Goal: Information Seeking & Learning: Learn about a topic

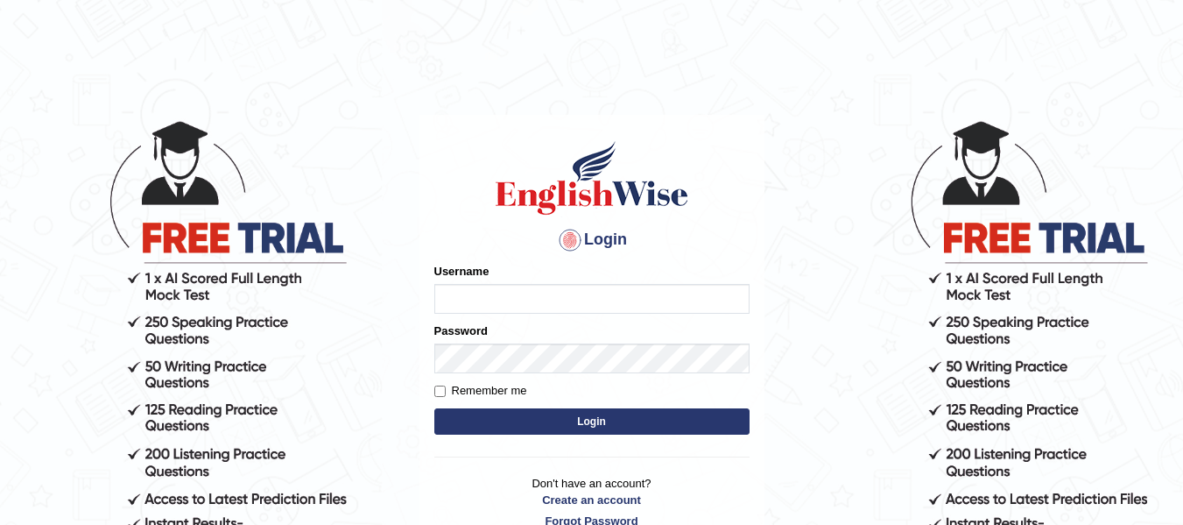
type input "natalie_parramatta"
click at [575, 420] on button "Login" at bounding box center [591, 421] width 315 height 26
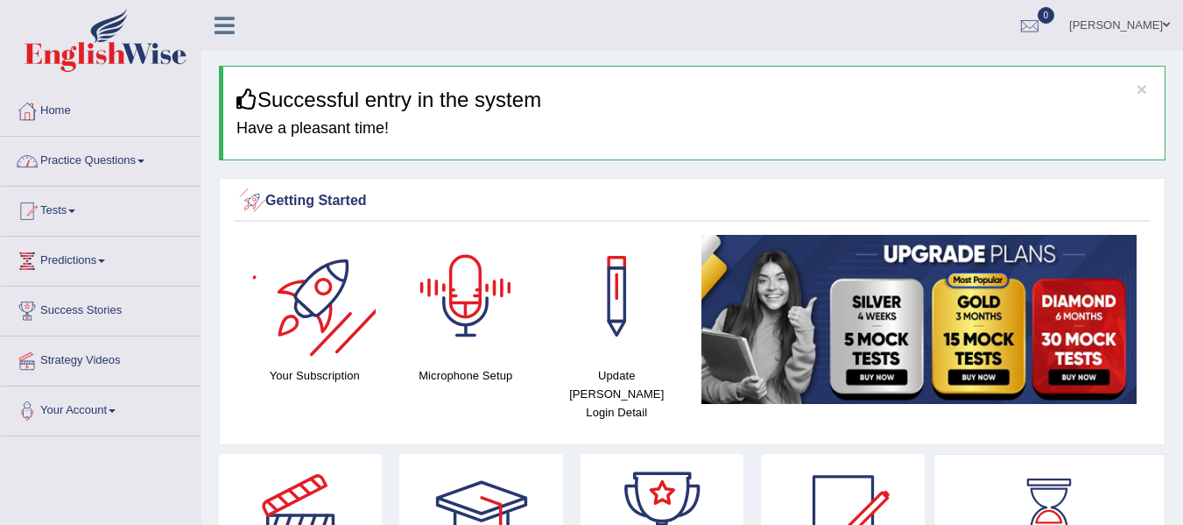
click at [109, 166] on link "Practice Questions" at bounding box center [101, 159] width 200 height 44
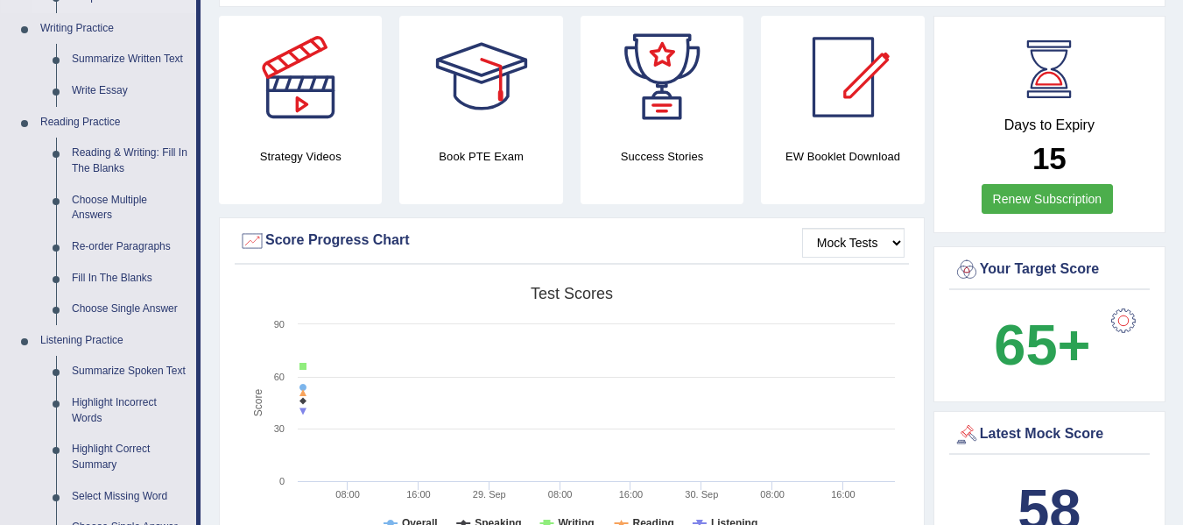
scroll to position [350, 0]
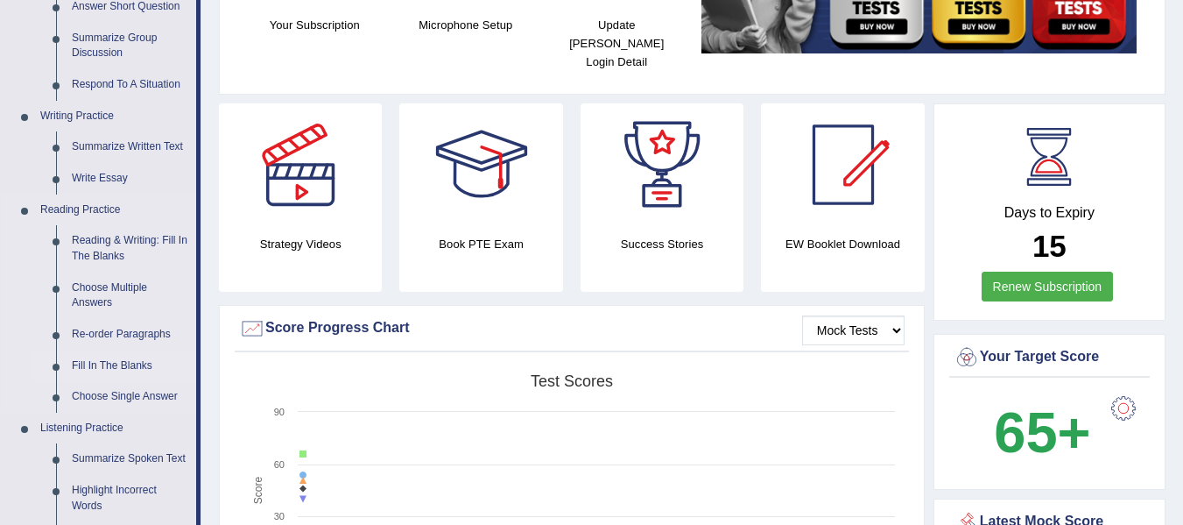
click at [104, 365] on link "Fill In The Blanks" at bounding box center [130, 366] width 132 height 32
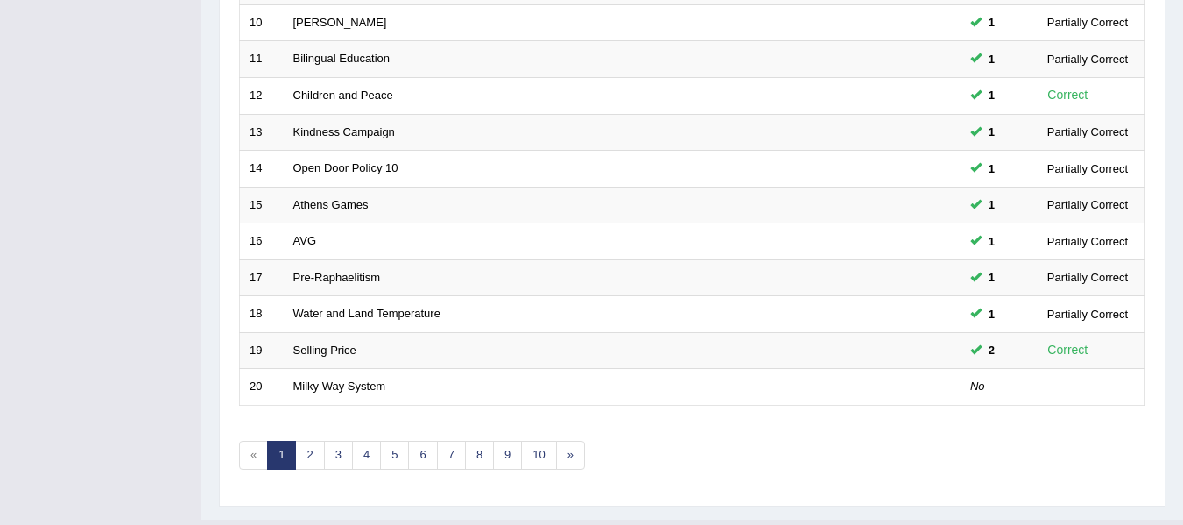
scroll to position [635, 0]
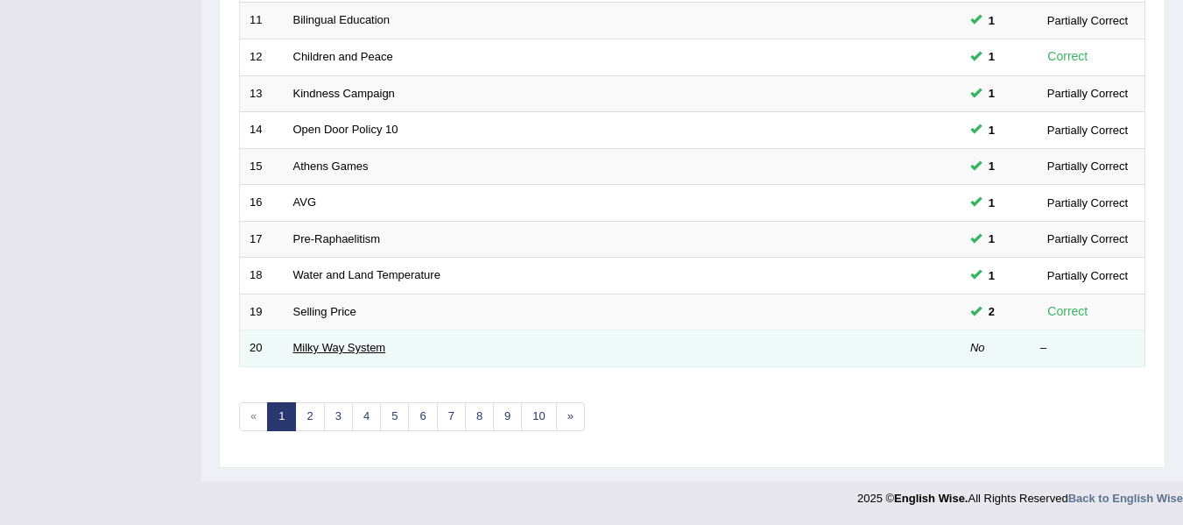
click at [313, 345] on link "Milky Way System" at bounding box center [339, 347] width 93 height 13
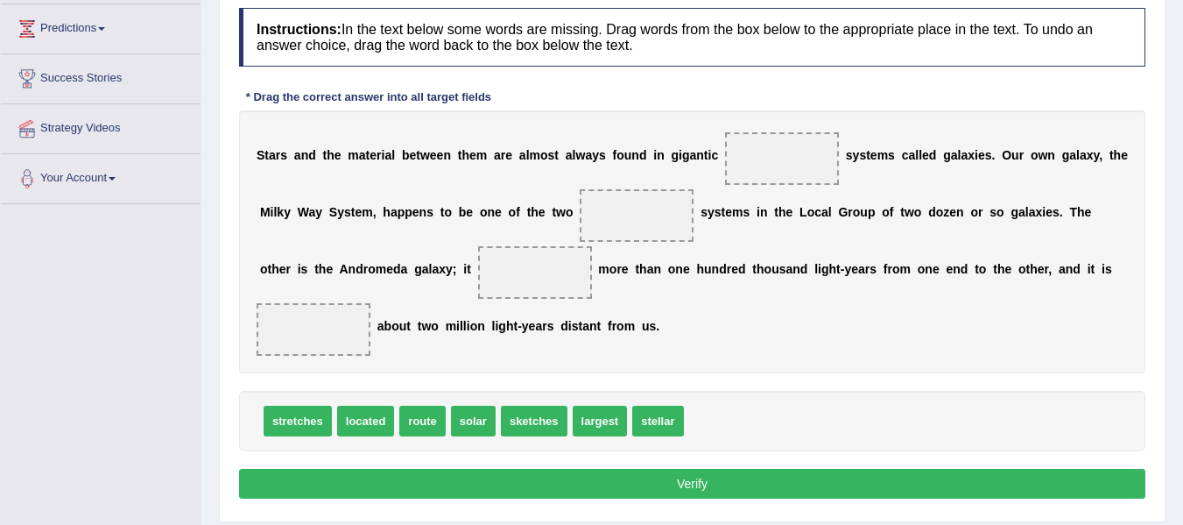
scroll to position [234, 0]
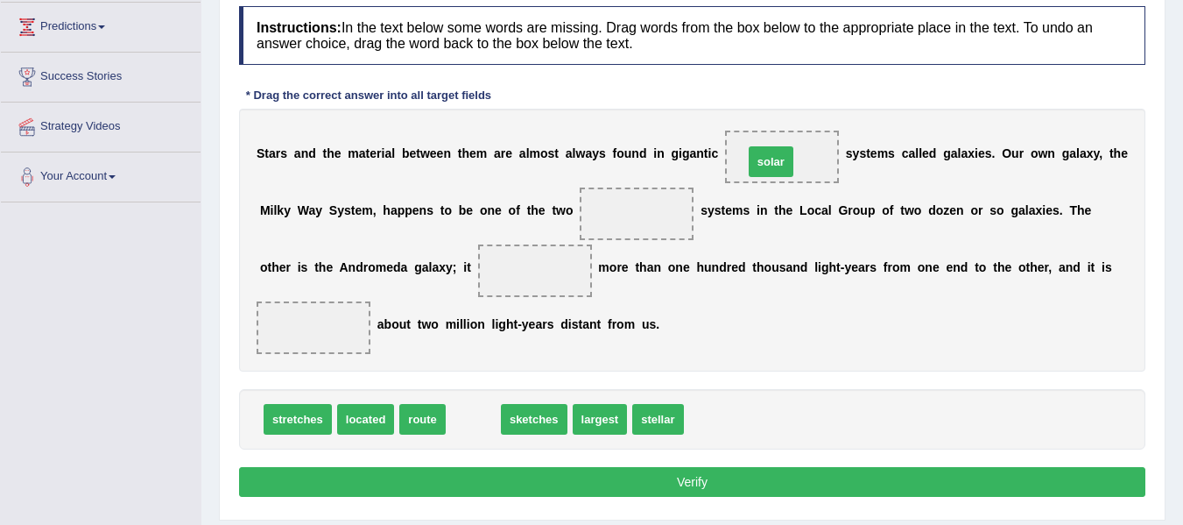
drag, startPoint x: 475, startPoint y: 416, endPoint x: 773, endPoint y: 158, distance: 393.6
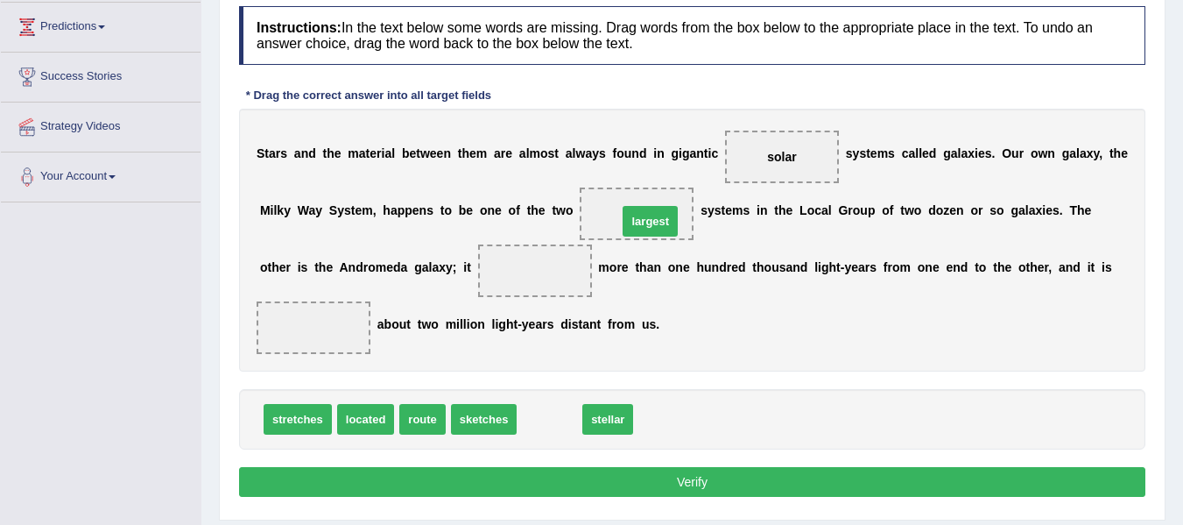
drag, startPoint x: 554, startPoint y: 415, endPoint x: 655, endPoint y: 217, distance: 222.0
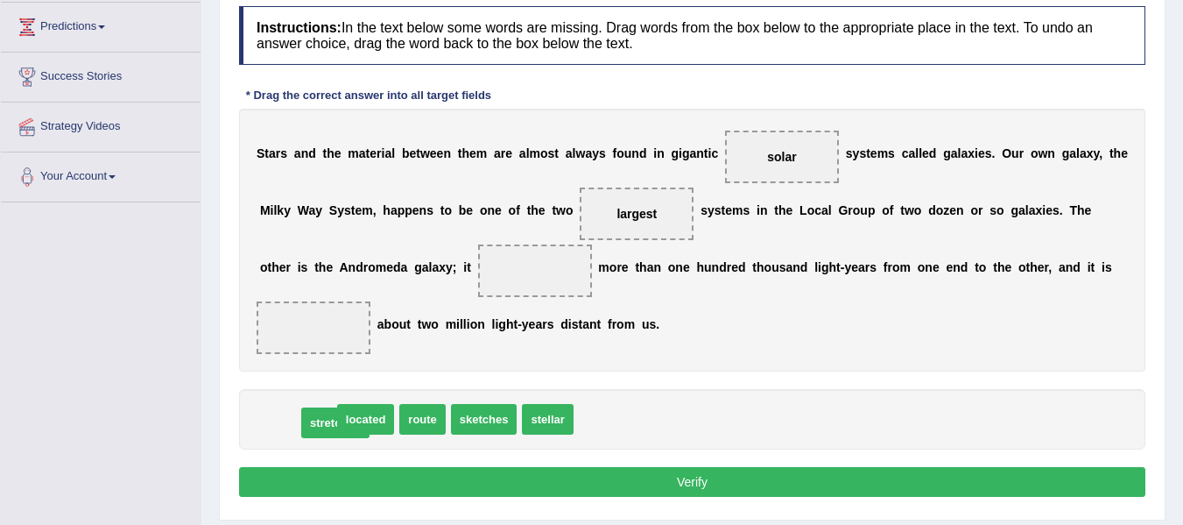
drag, startPoint x: 287, startPoint y: 418, endPoint x: 324, endPoint y: 422, distance: 37.0
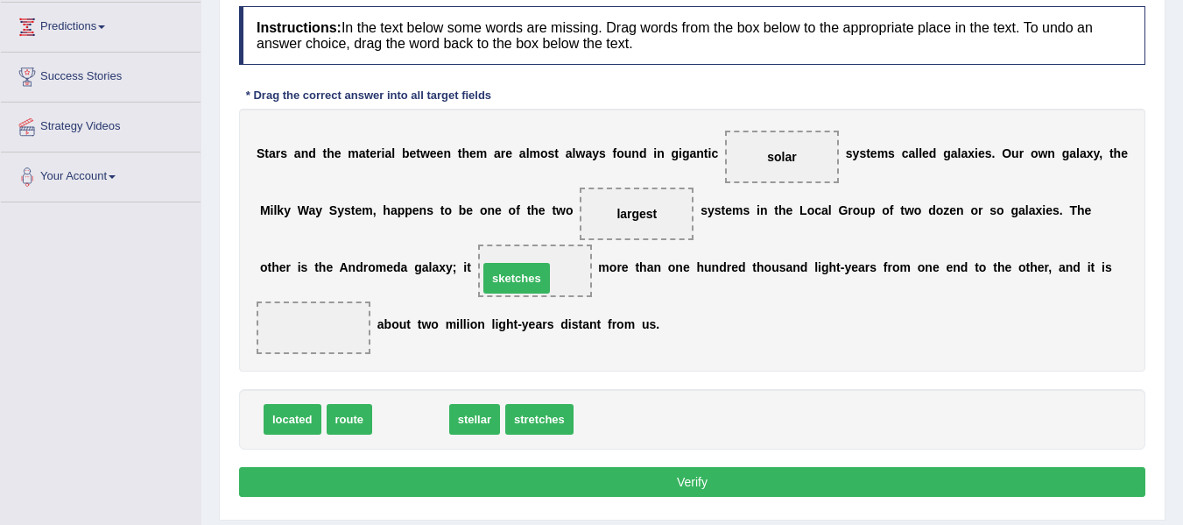
drag, startPoint x: 408, startPoint y: 412, endPoint x: 514, endPoint y: 271, distance: 176.4
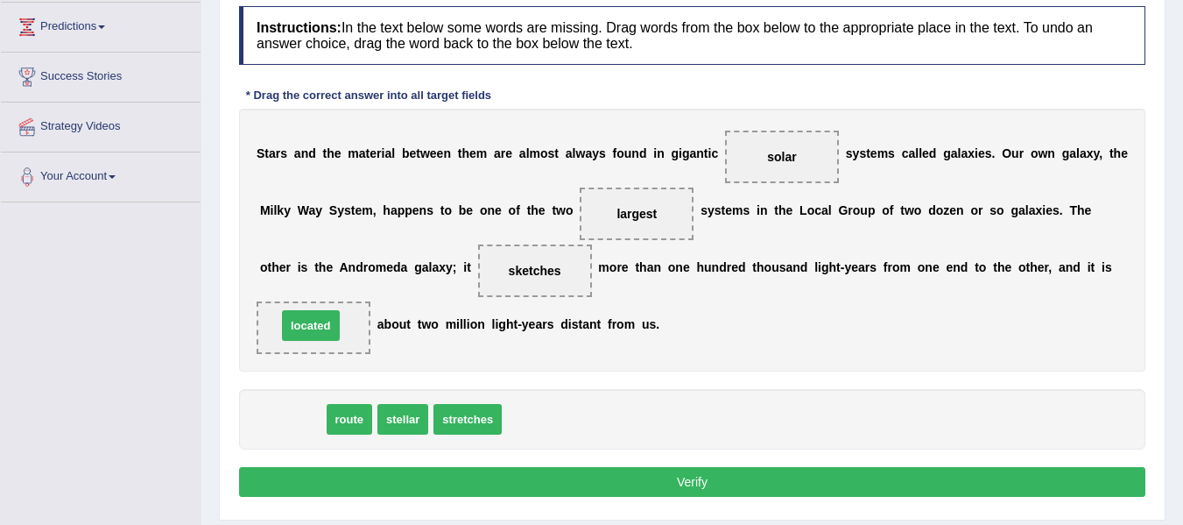
drag, startPoint x: 288, startPoint y: 424, endPoint x: 301, endPoint y: 339, distance: 85.9
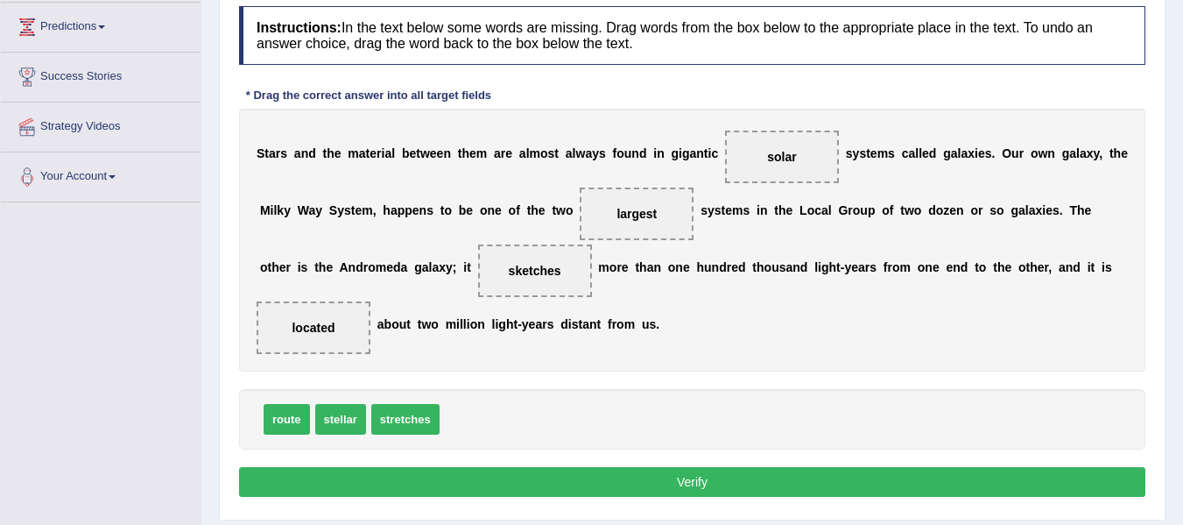
click at [633, 482] on button "Verify" at bounding box center [692, 482] width 906 height 30
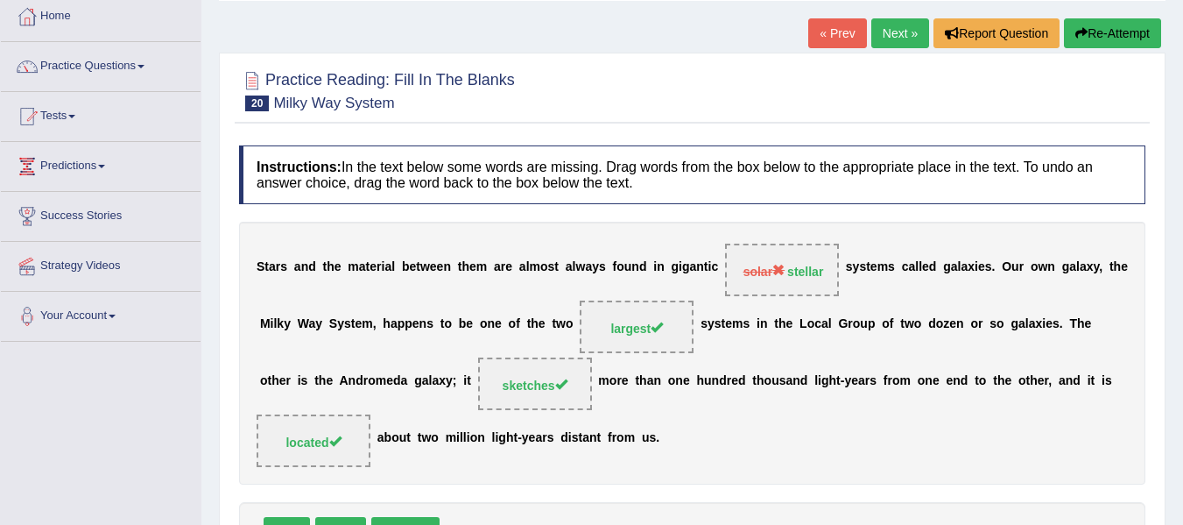
scroll to position [88, 0]
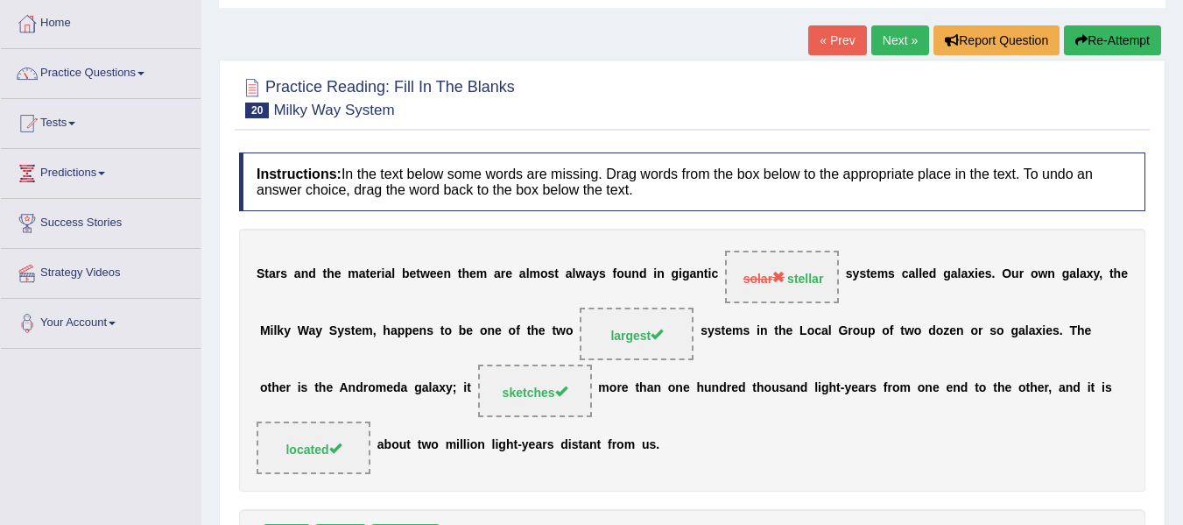
click at [871, 35] on link "Next »" at bounding box center [900, 40] width 58 height 30
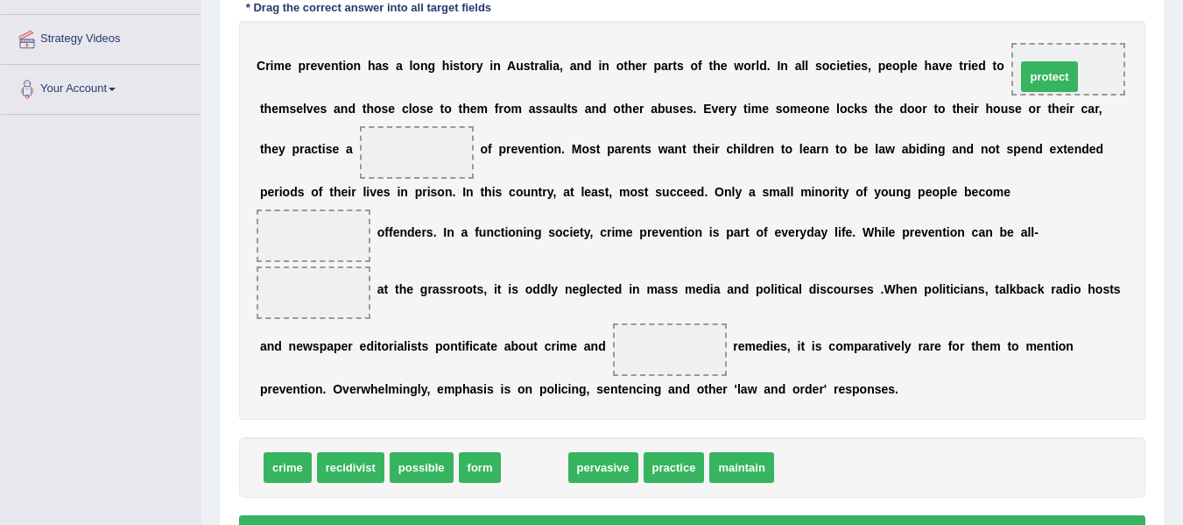
drag, startPoint x: 540, startPoint y: 461, endPoint x: 1055, endPoint y: 71, distance: 646.2
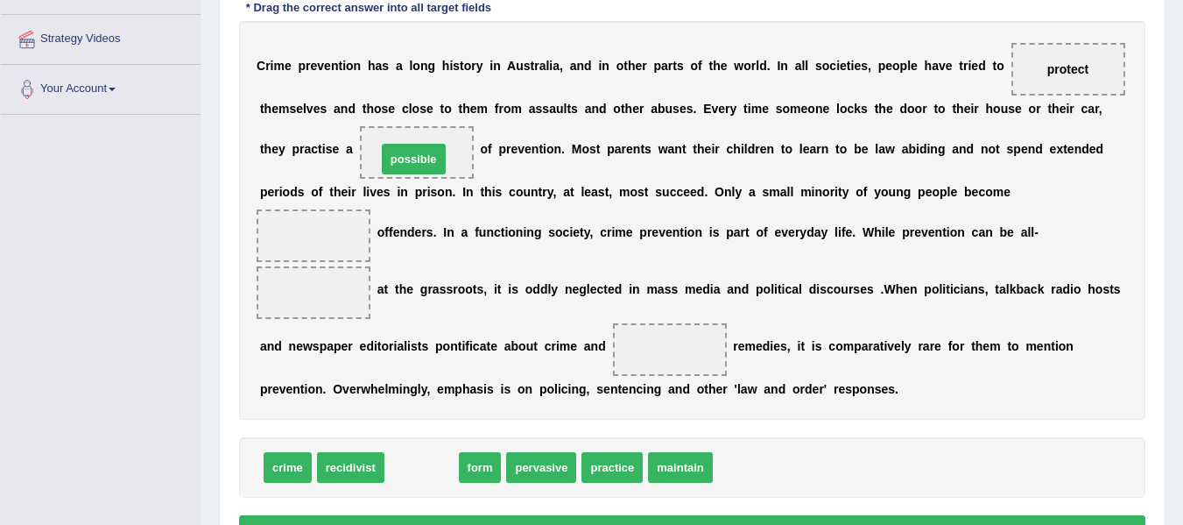
drag, startPoint x: 437, startPoint y: 466, endPoint x: 429, endPoint y: 158, distance: 308.3
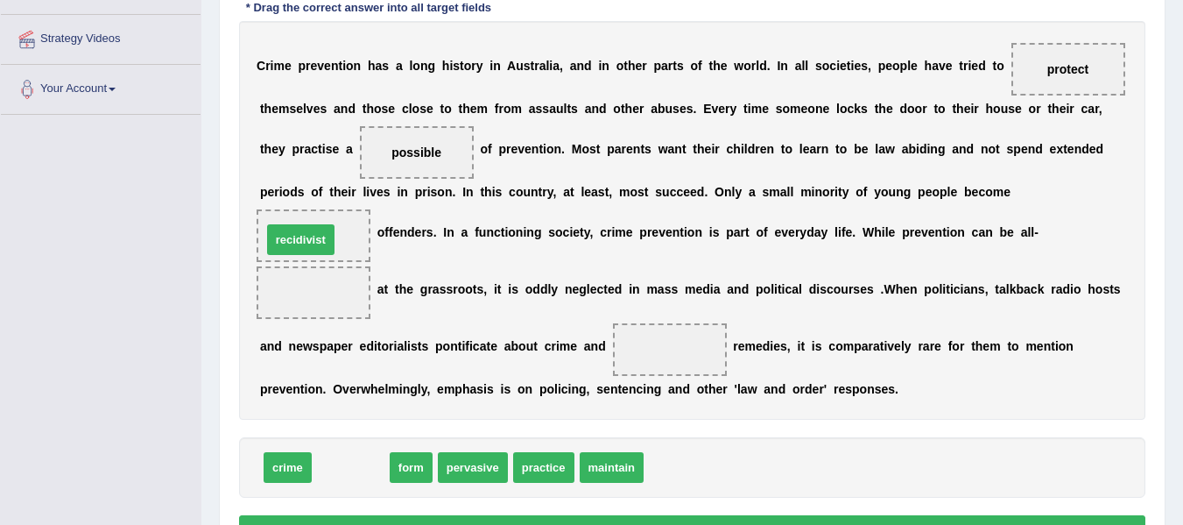
drag, startPoint x: 350, startPoint y: 475, endPoint x: 300, endPoint y: 248, distance: 233.1
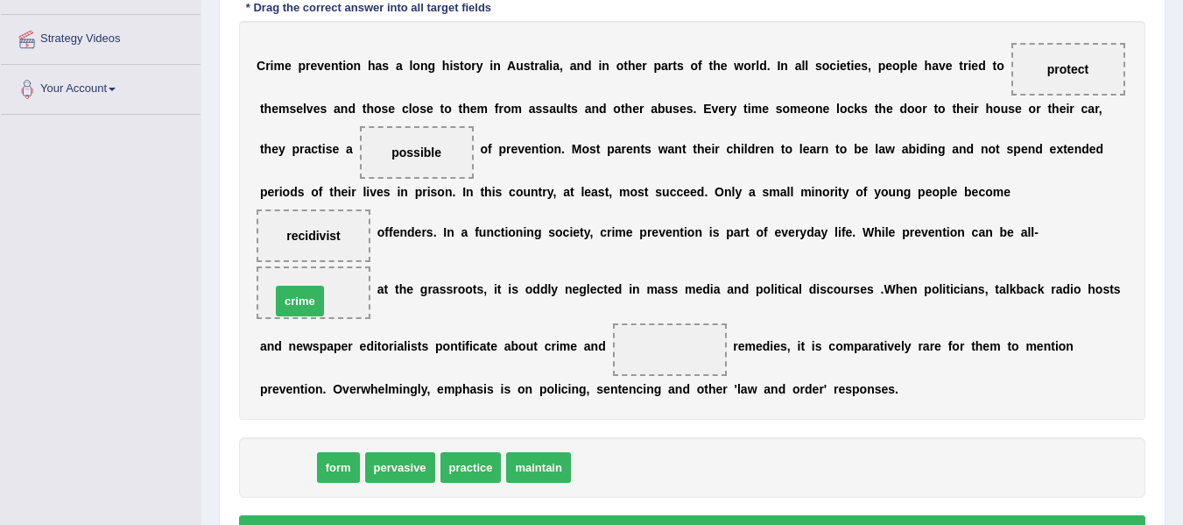
drag, startPoint x: 277, startPoint y: 468, endPoint x: 289, endPoint y: 301, distance: 166.8
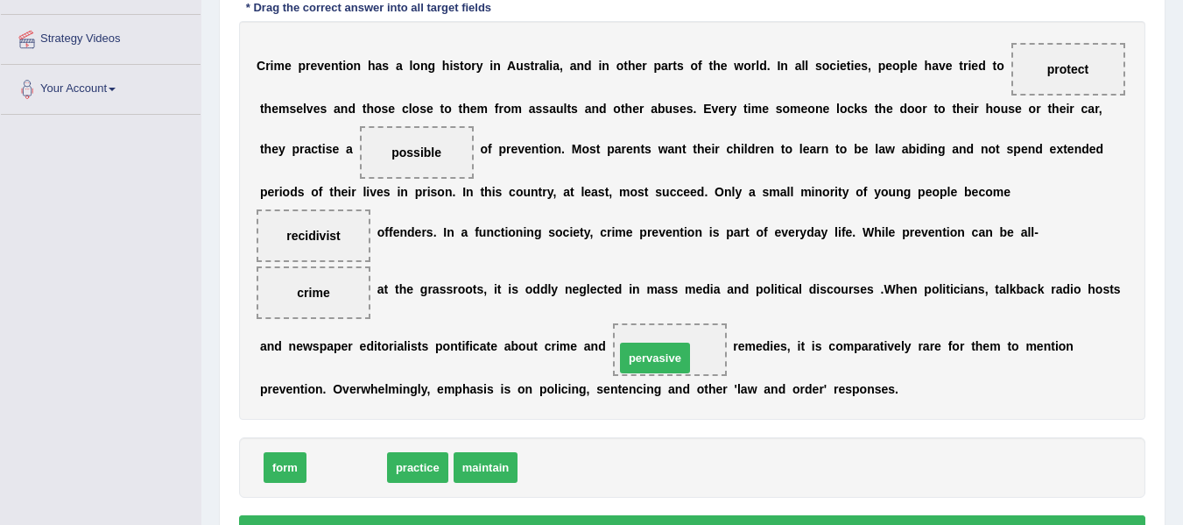
drag, startPoint x: 331, startPoint y: 473, endPoint x: 639, endPoint y: 363, distance: 327.1
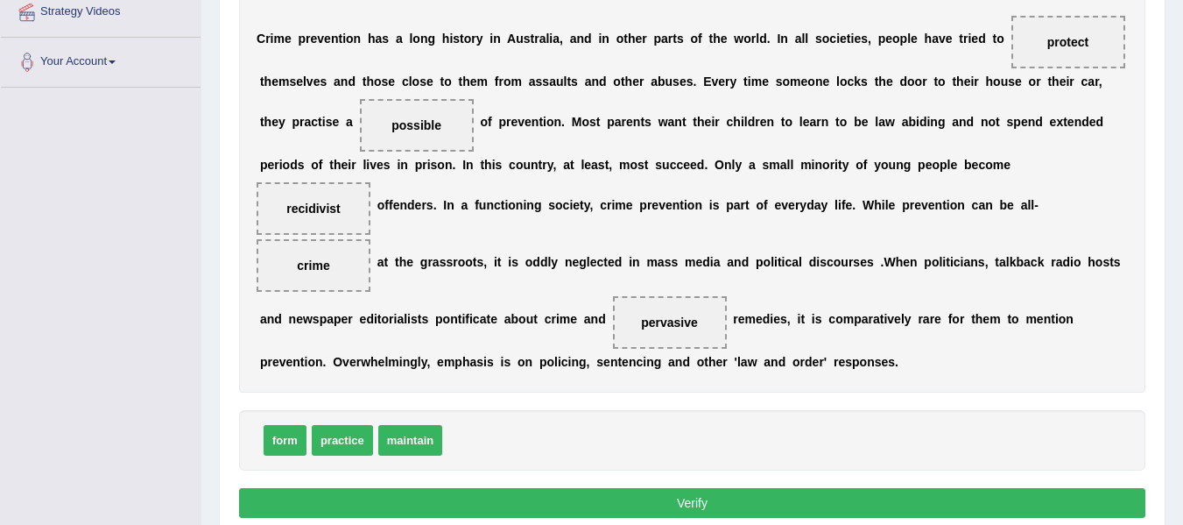
scroll to position [379, 0]
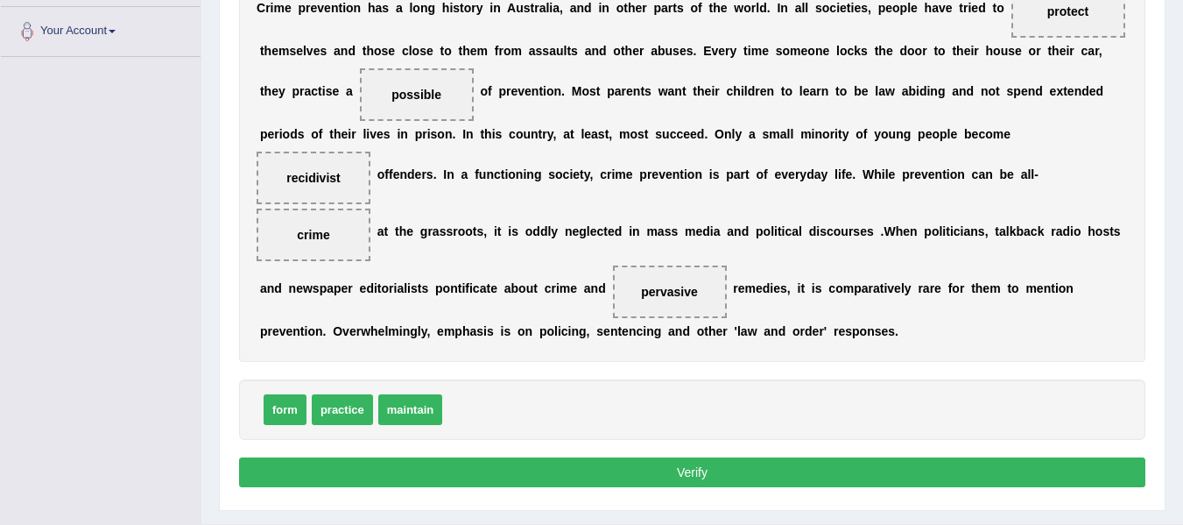
click at [634, 461] on button "Verify" at bounding box center [692, 472] width 906 height 30
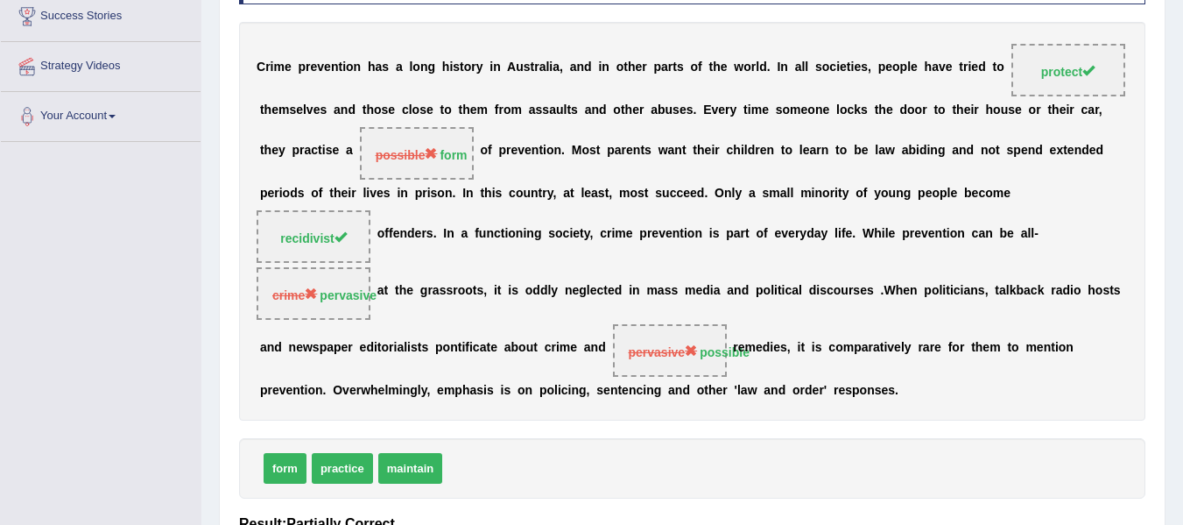
scroll to position [292, 0]
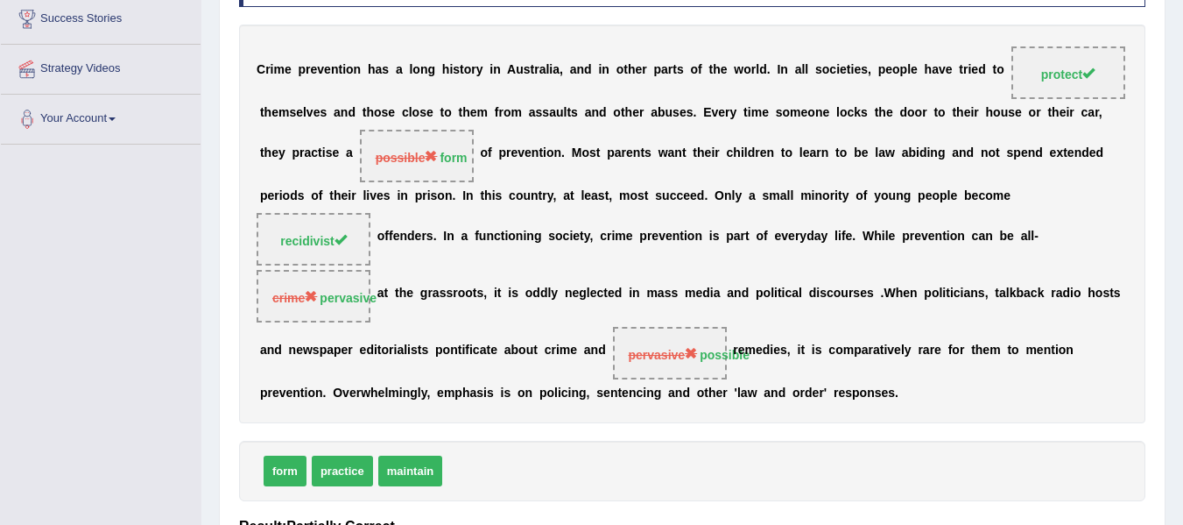
click at [296, 237] on span "recidivist" at bounding box center [313, 241] width 66 height 14
click at [296, 236] on span "recidivist" at bounding box center [313, 241] width 66 height 14
